Goal: Learn about a topic: Learn about a topic

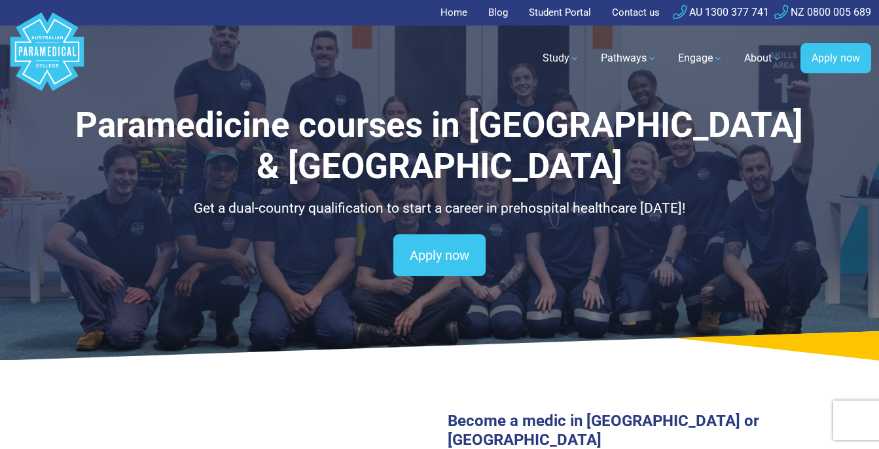
click at [451, 14] on link "Home" at bounding box center [457, 13] width 35 height 26
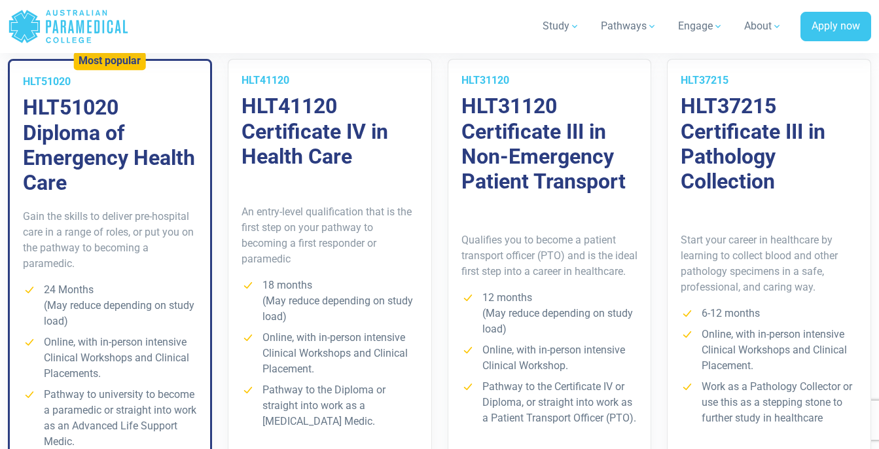
scroll to position [981, 0]
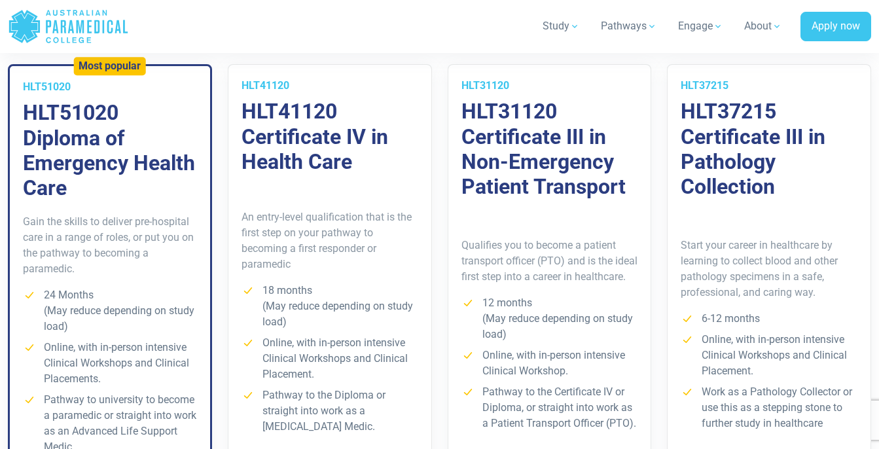
click at [63, 134] on h3 "HLT51020 Diploma of Emergency Health Care" at bounding box center [110, 150] width 174 height 101
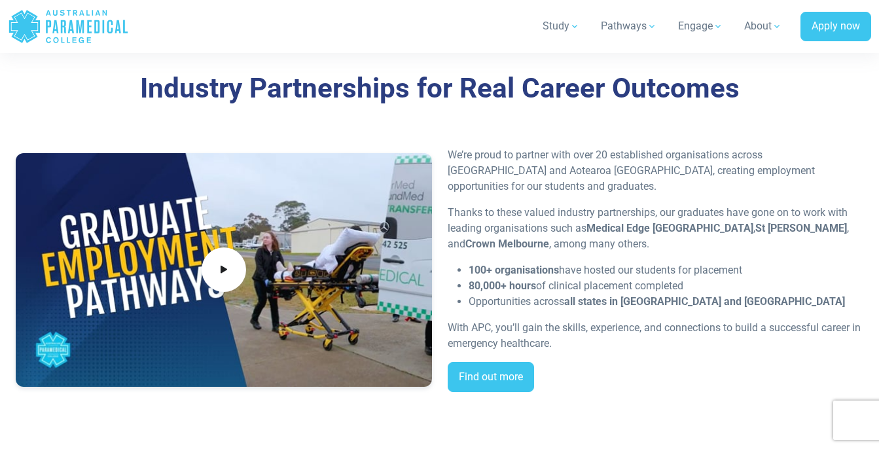
scroll to position [2591, 0]
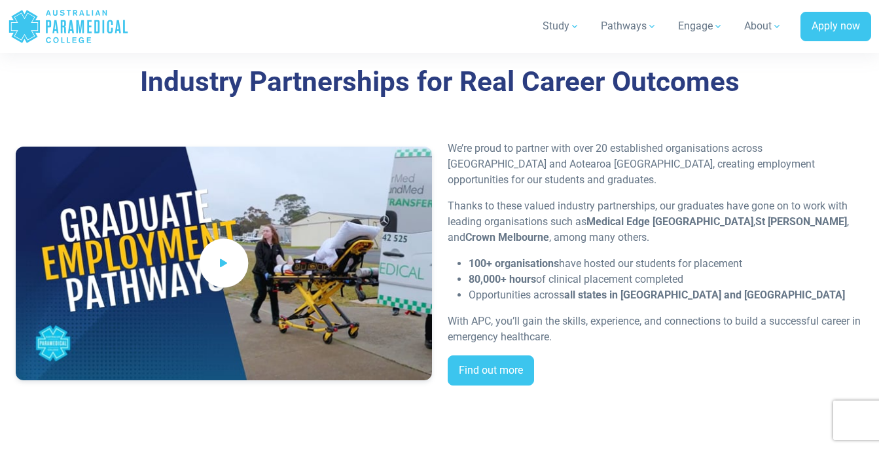
click at [230, 269] on icon at bounding box center [224, 264] width 14 height 22
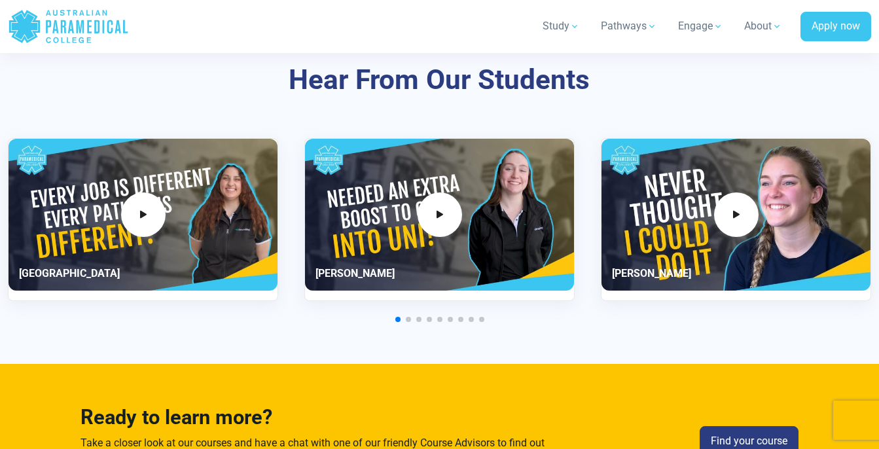
scroll to position [3152, 0]
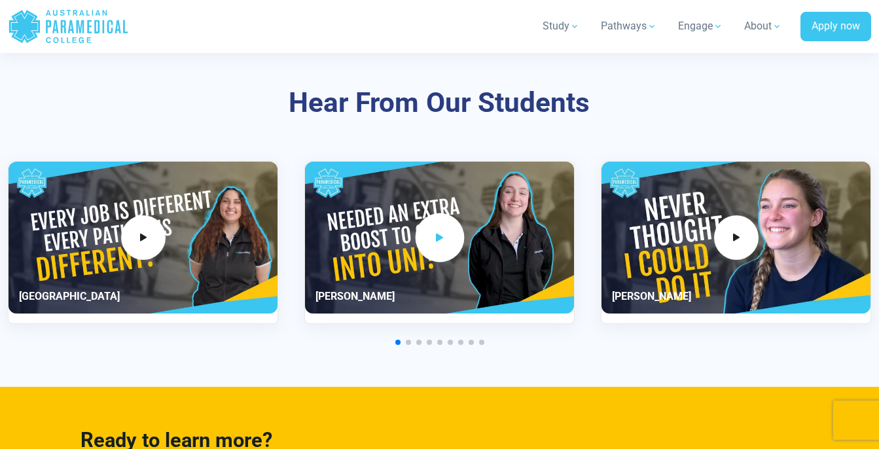
click at [444, 249] on span "2 / 11" at bounding box center [439, 237] width 49 height 49
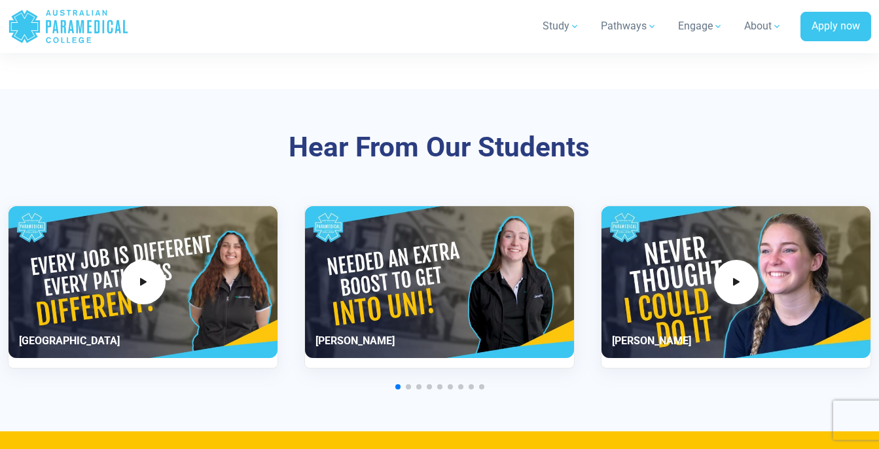
scroll to position [3118, 0]
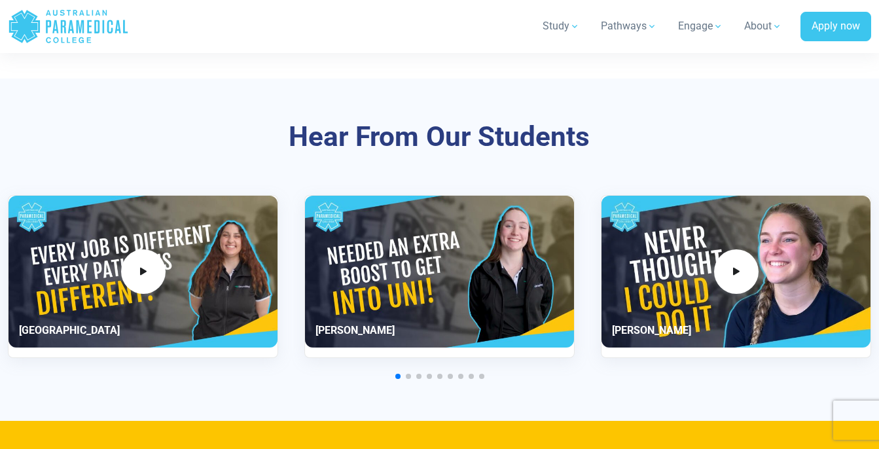
click at [434, 281] on div "2 / 11" at bounding box center [439, 271] width 269 height 151
click at [335, 331] on div "2 / 11" at bounding box center [439, 271] width 269 height 151
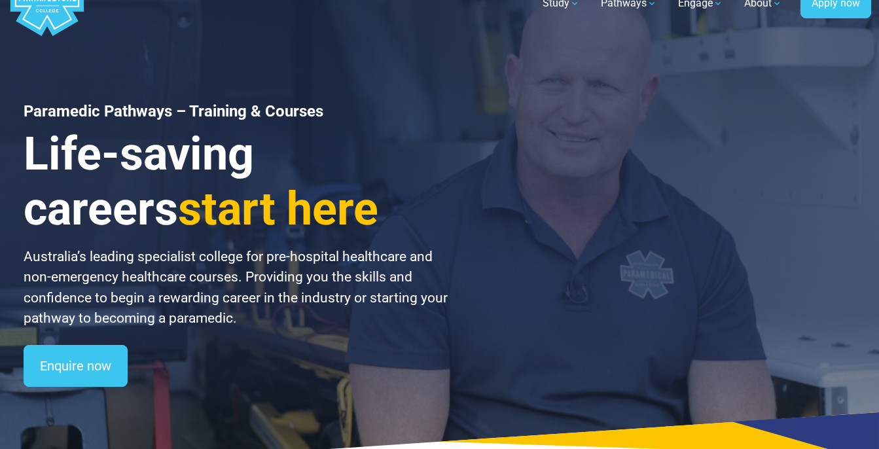
scroll to position [0, 0]
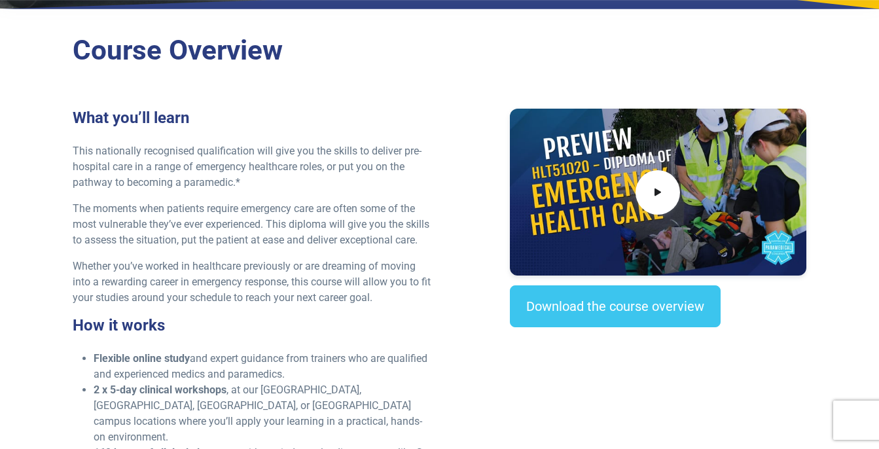
scroll to position [374, 0]
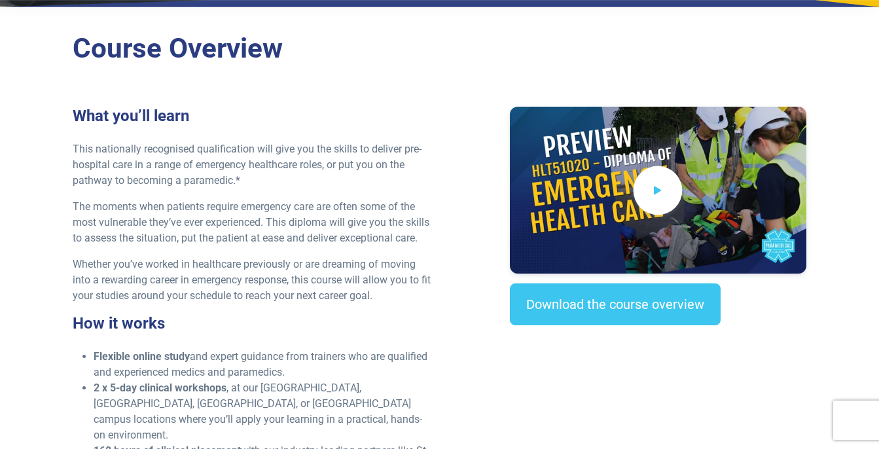
click at [654, 189] on icon at bounding box center [657, 190] width 14 height 22
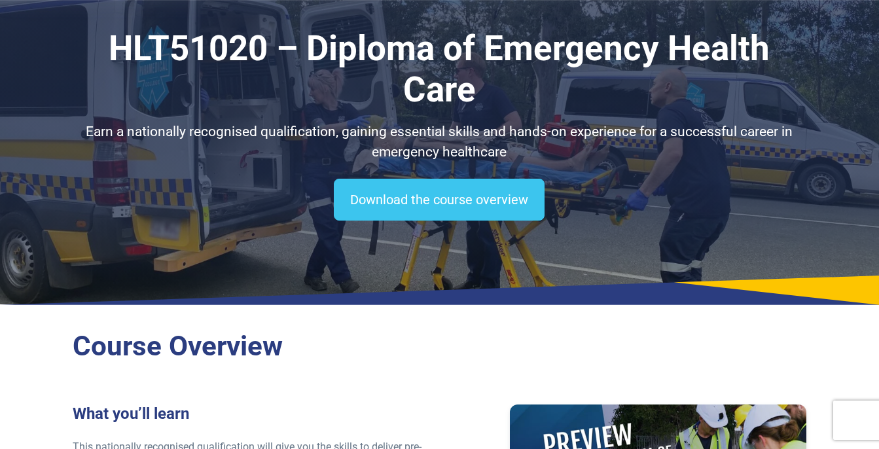
scroll to position [0, 0]
